Goal: Go to known website: Access a specific website the user already knows

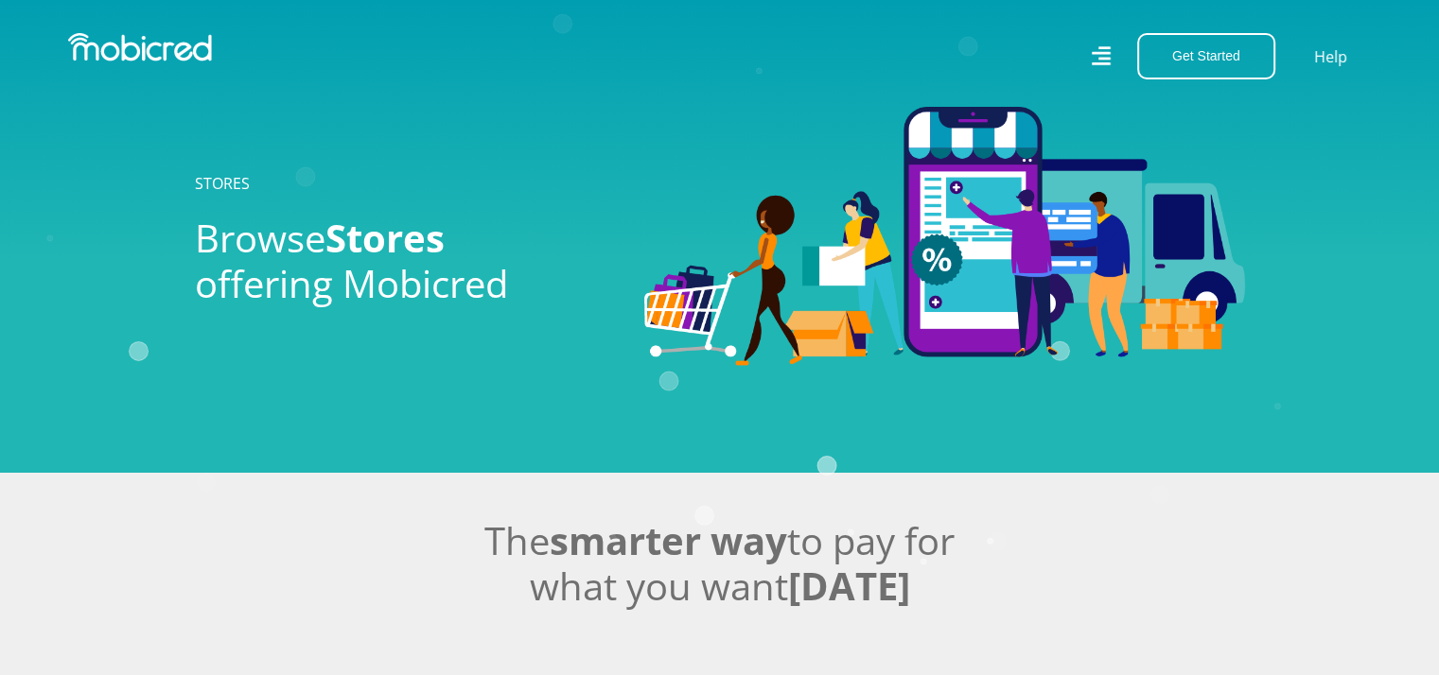
click at [1094, 56] on icon at bounding box center [1101, 56] width 19 height 26
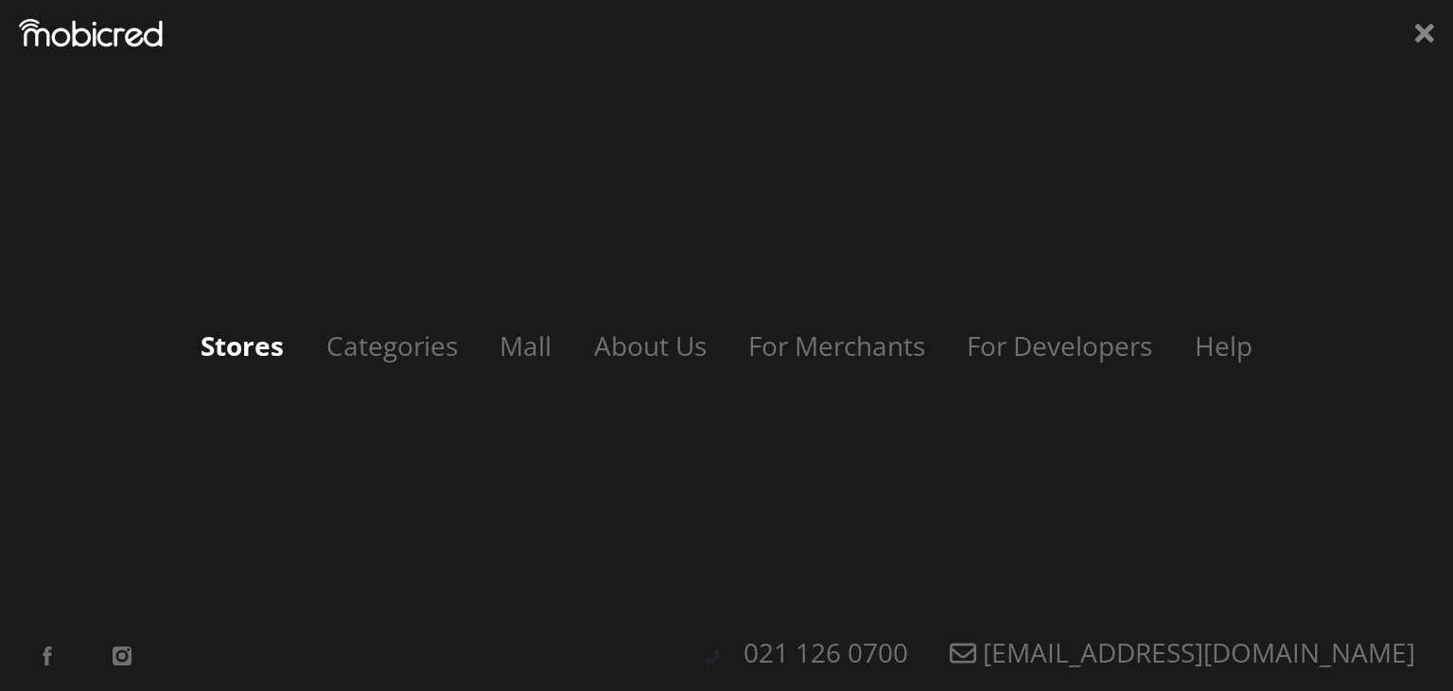
click at [259, 352] on link "Stores" at bounding box center [242, 345] width 121 height 36
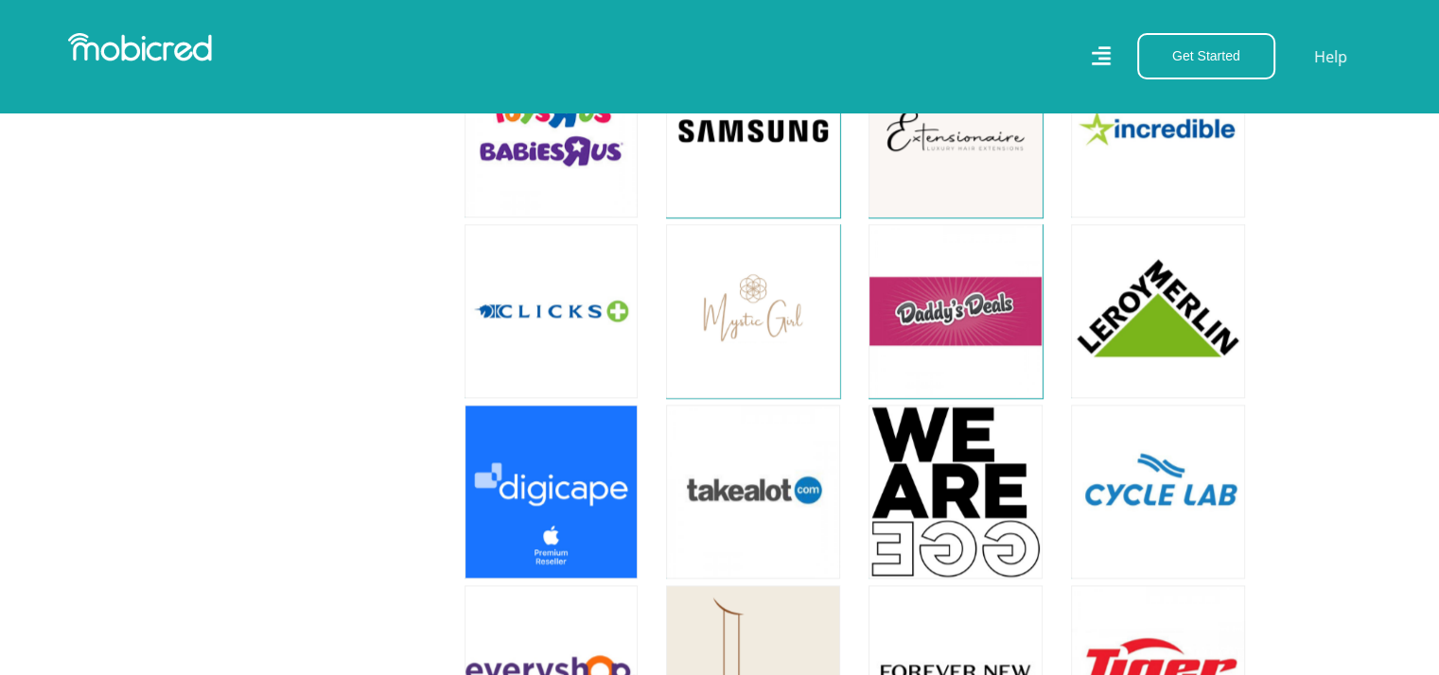
scroll to position [2119, 0]
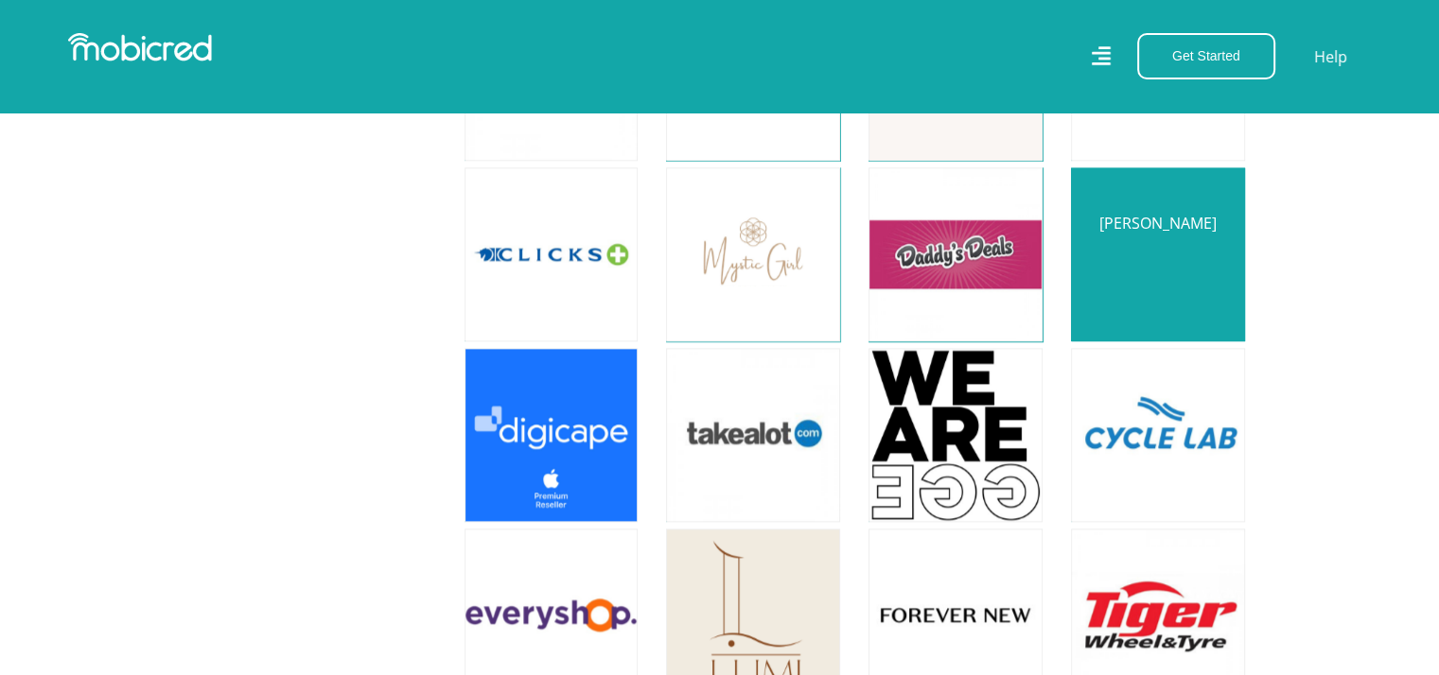
click at [1188, 287] on link at bounding box center [1158, 254] width 204 height 204
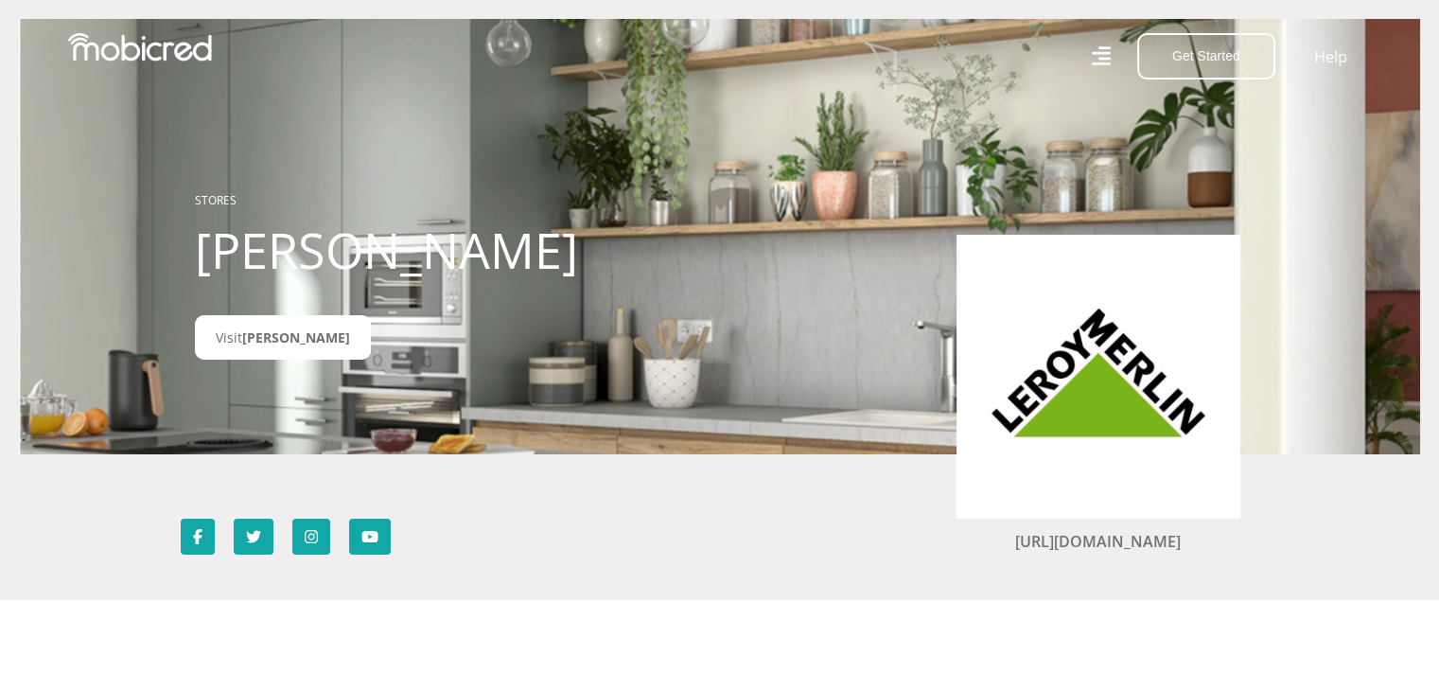
scroll to position [38, 0]
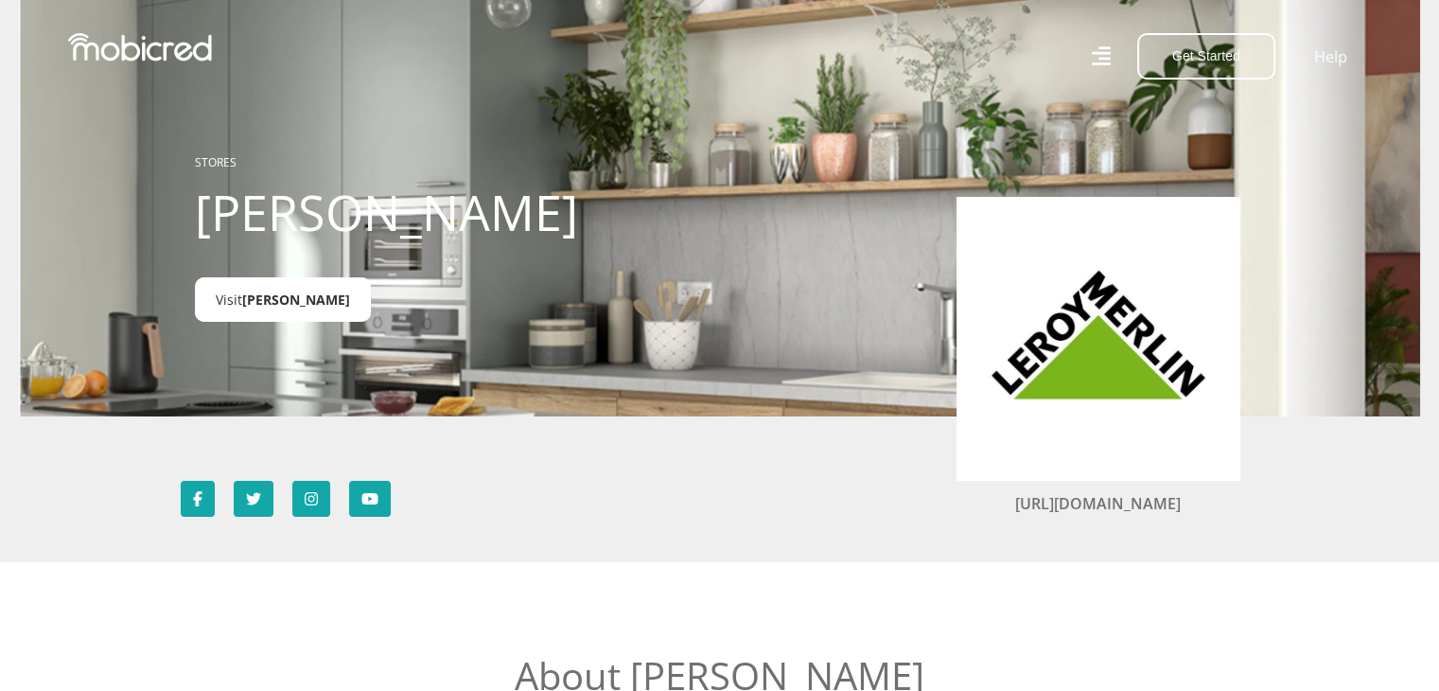
click at [265, 320] on link "Visit Leroy Merlin" at bounding box center [283, 299] width 176 height 44
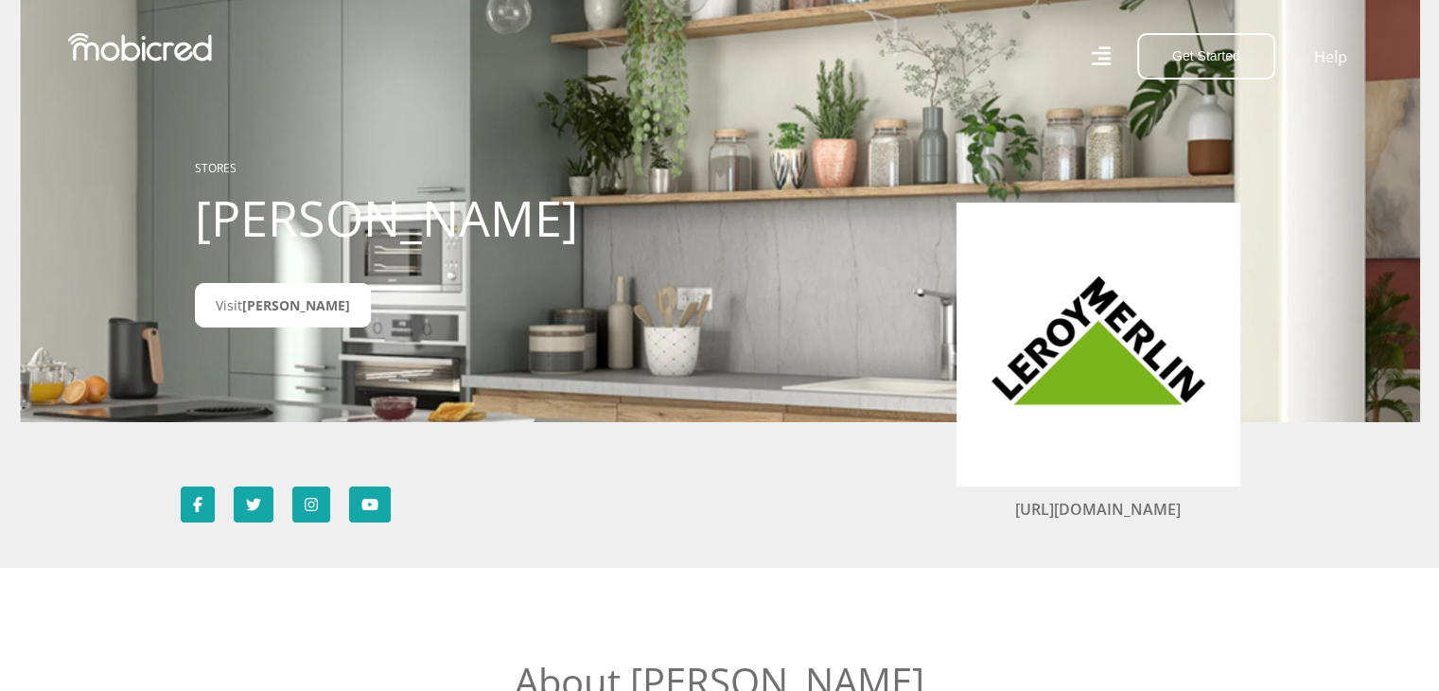
scroll to position [35, 0]
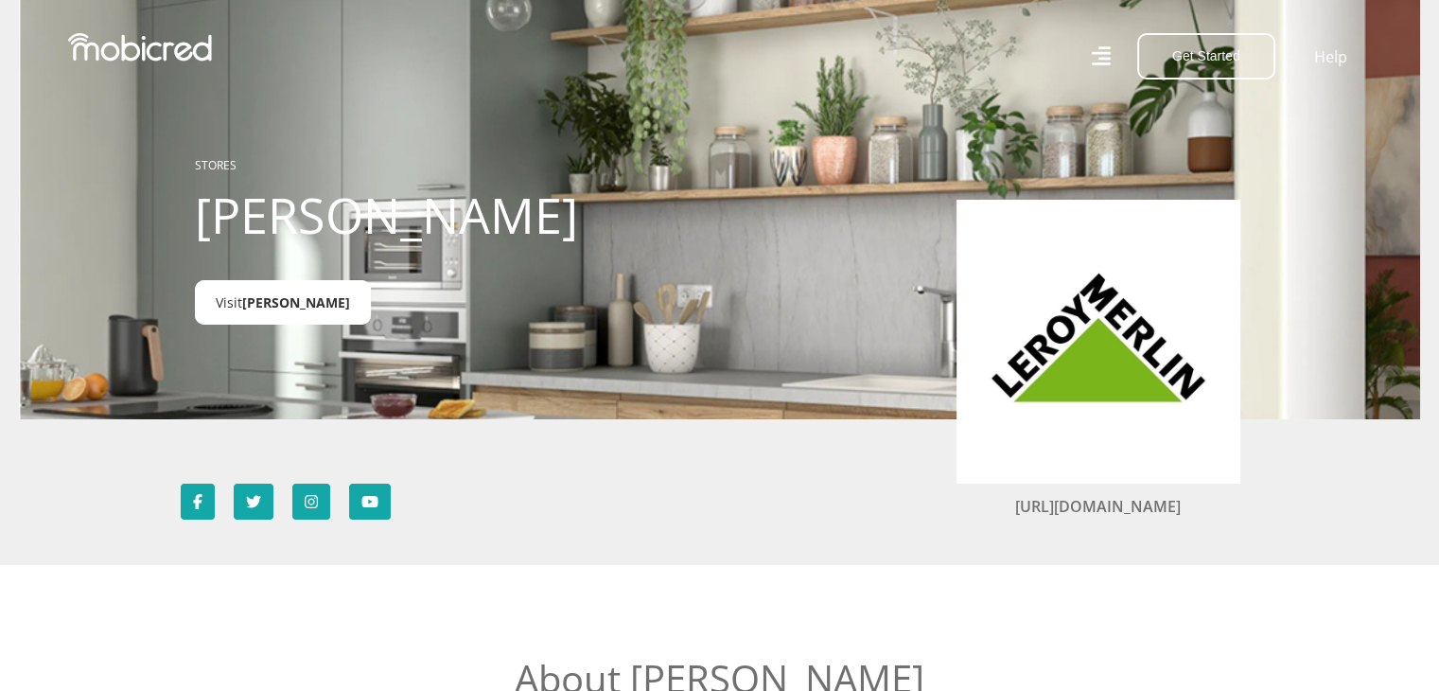
click at [310, 292] on link "Visit Leroy Merlin" at bounding box center [283, 302] width 176 height 44
